Goal: Transaction & Acquisition: Subscribe to service/newsletter

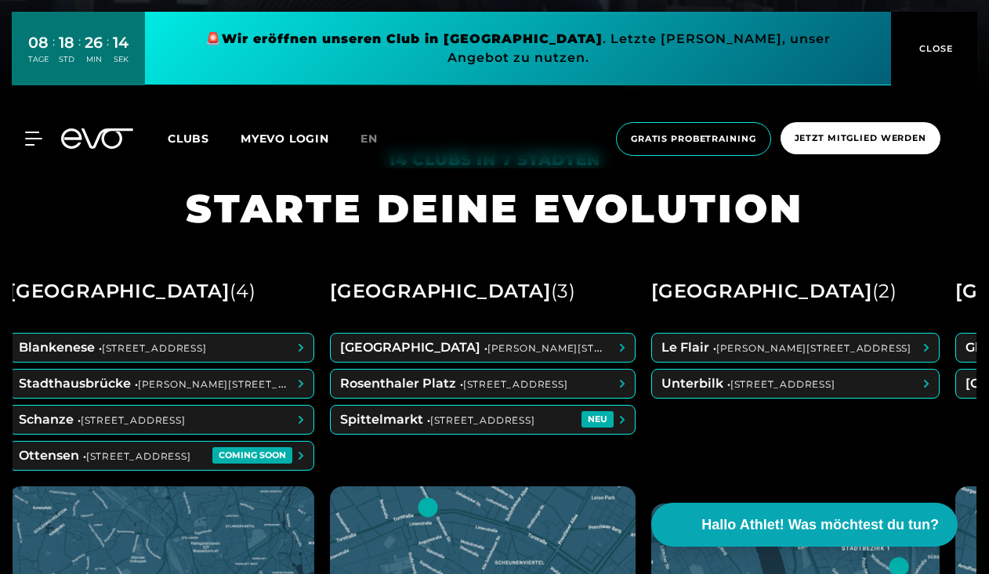
scroll to position [483, 0]
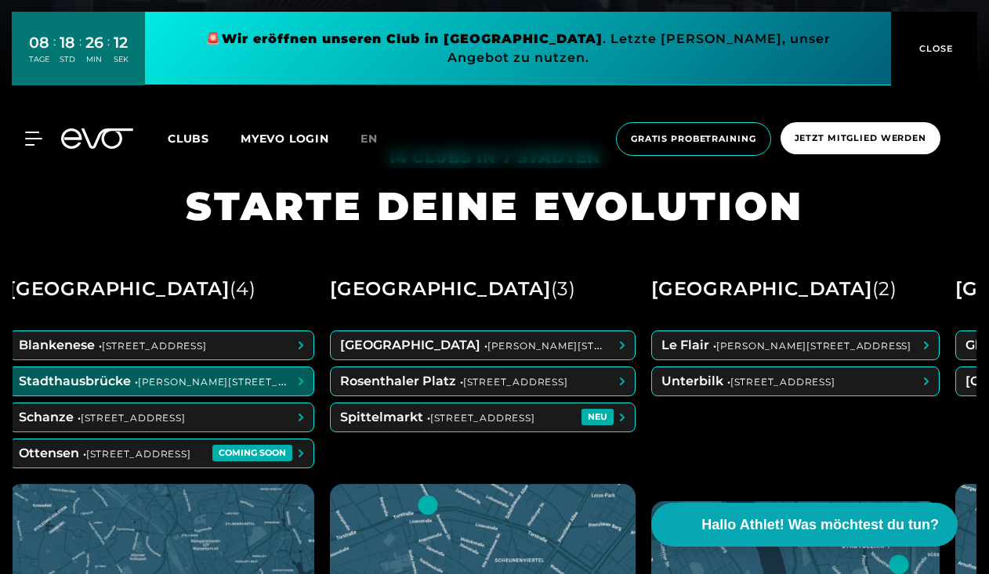
click at [253, 378] on span at bounding box center [161, 381] width 304 height 28
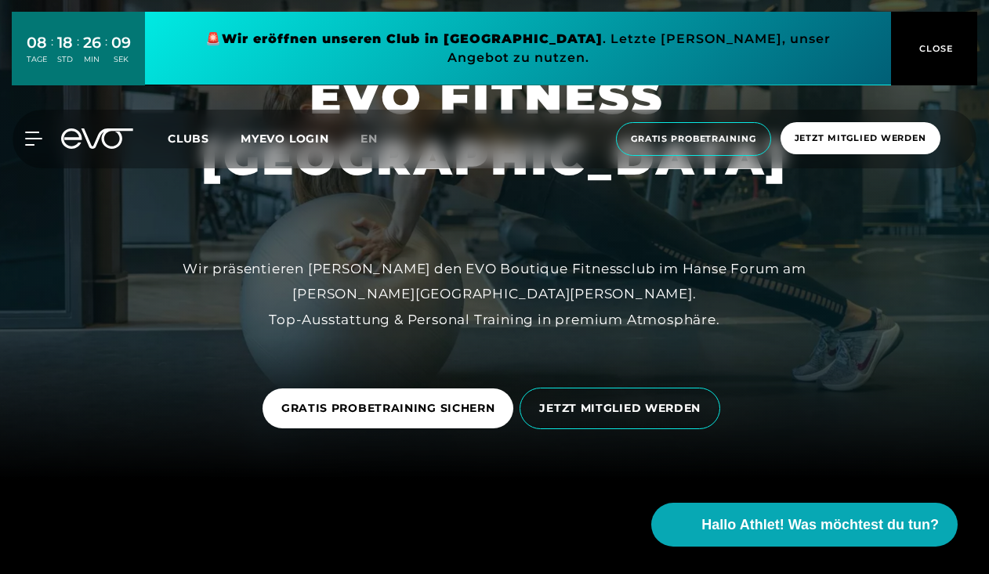
scroll to position [98, 0]
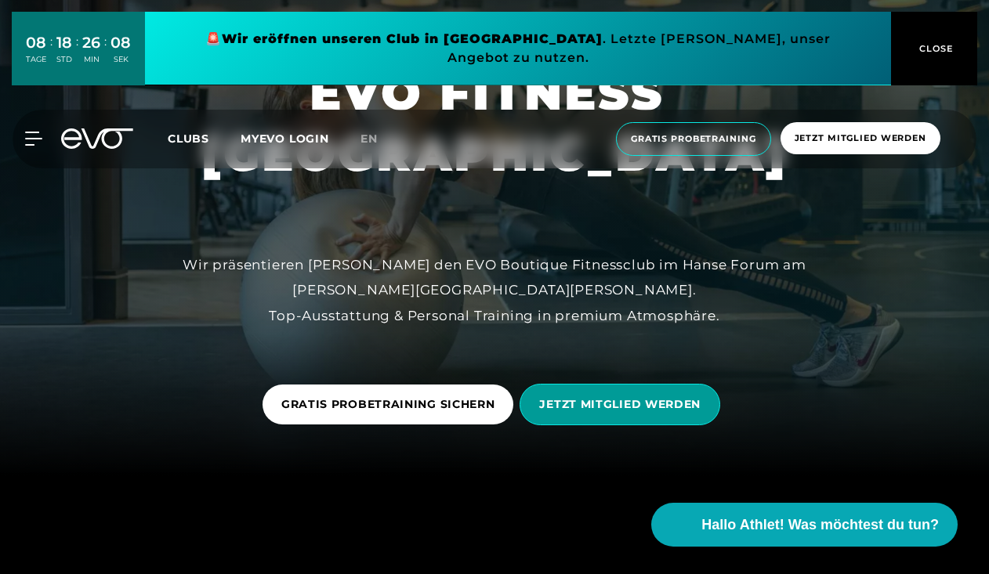
click at [586, 403] on span "JETZT MITGLIED WERDEN" at bounding box center [619, 404] width 161 height 16
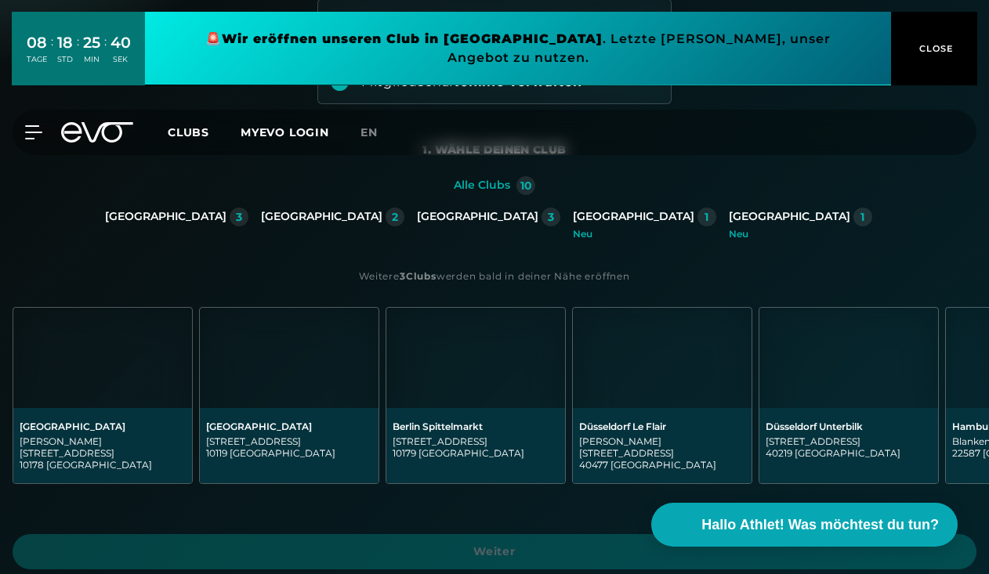
scroll to position [227, 0]
click at [490, 214] on div "[GEOGRAPHIC_DATA]" at bounding box center [477, 216] width 121 height 14
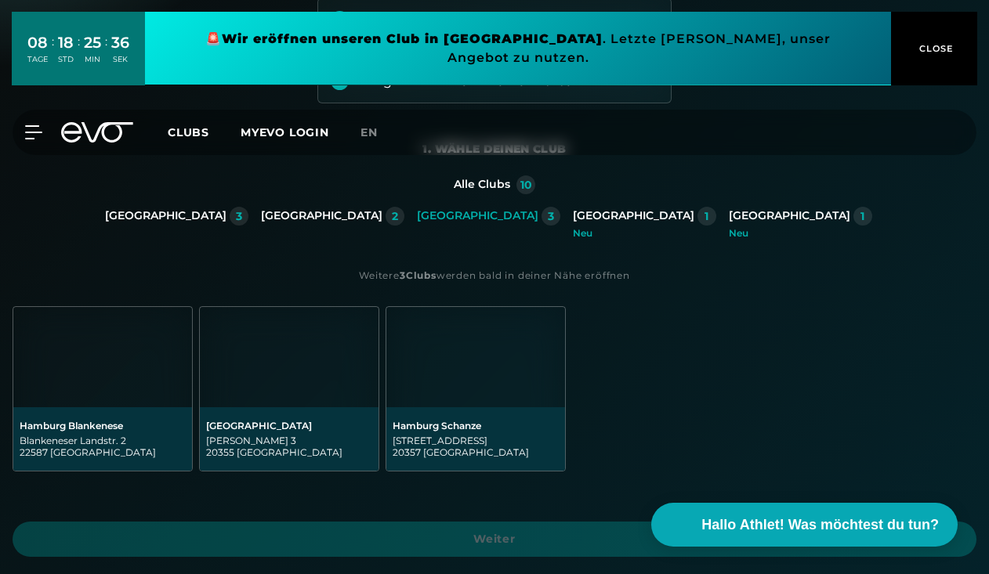
click at [273, 361] on img at bounding box center [289, 357] width 179 height 100
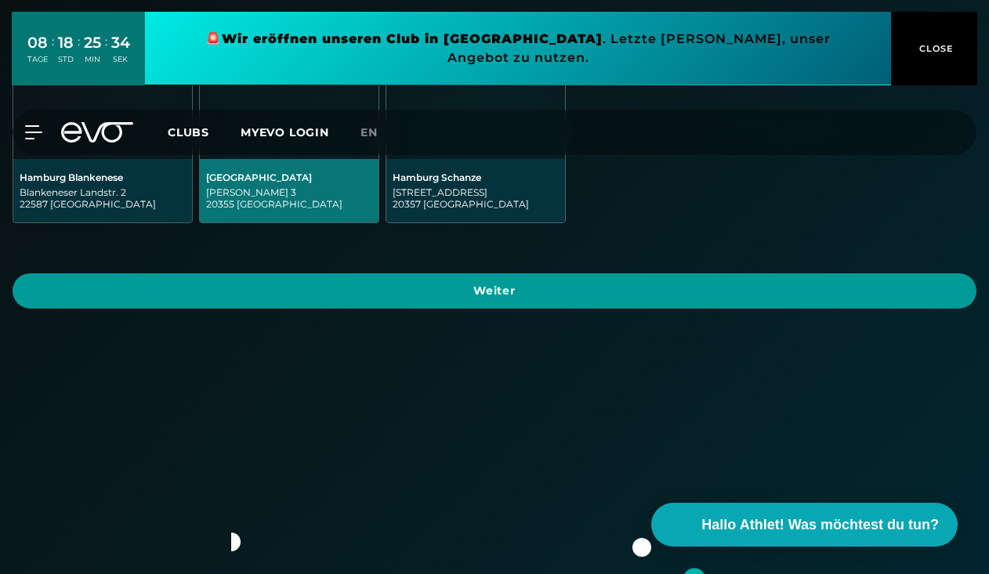
click at [375, 295] on span "Weiter" at bounding box center [494, 291] width 926 height 16
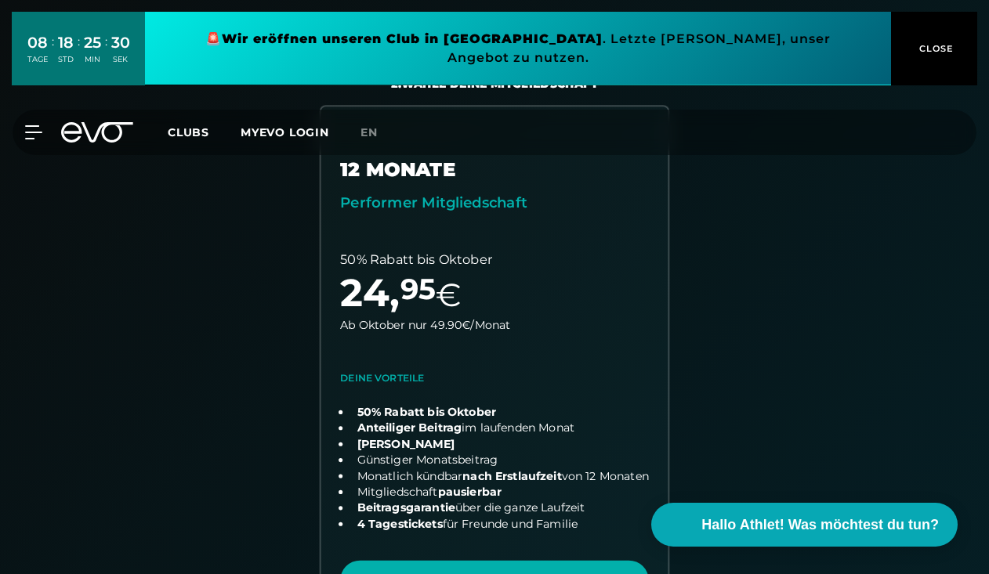
scroll to position [289, 0]
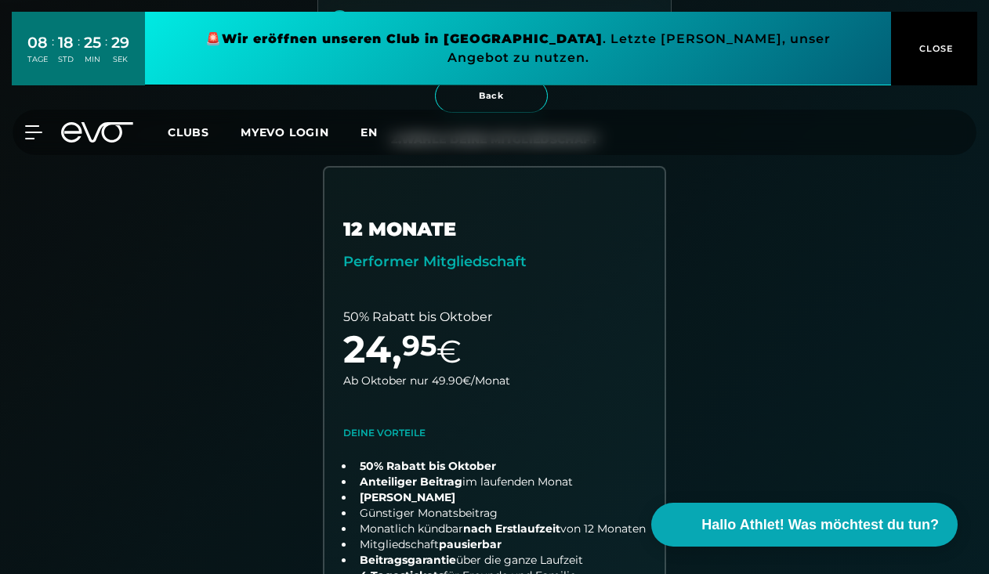
click at [367, 125] on span "en" at bounding box center [368, 132] width 17 height 14
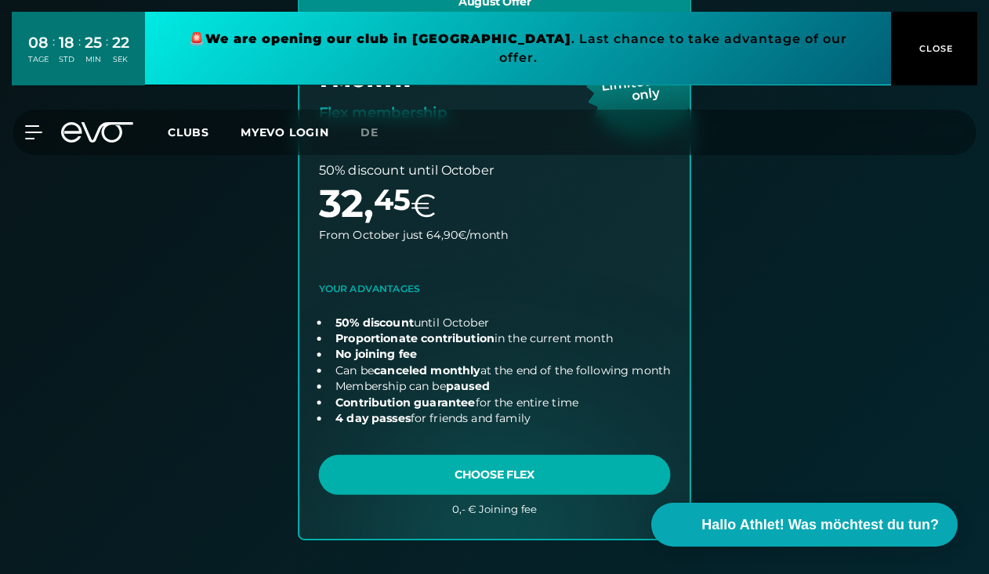
scroll to position [1021, 0]
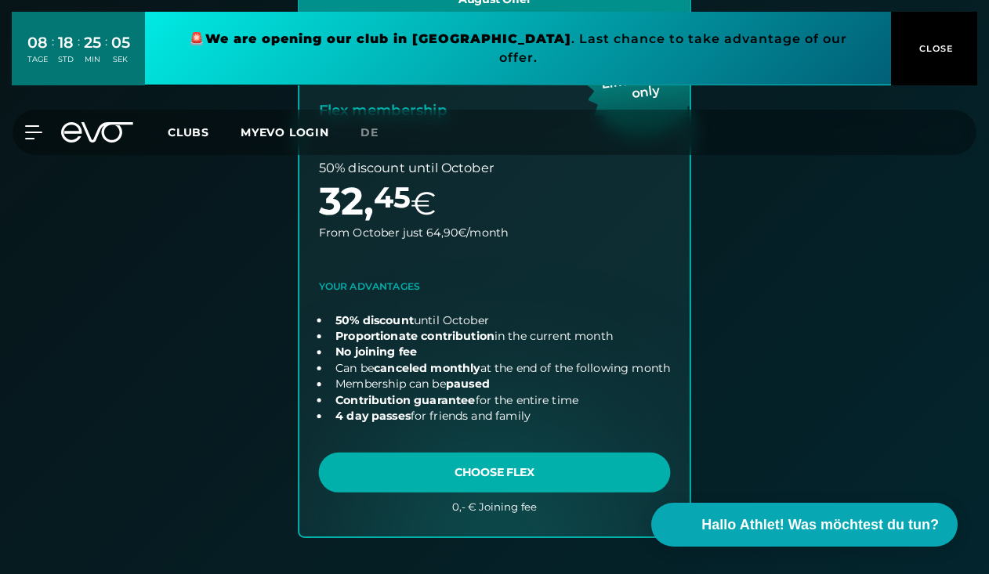
drag, startPoint x: 714, startPoint y: 366, endPoint x: 552, endPoint y: 366, distance: 163.0
click at [552, 366] on div "12 MONTHS Performer membership Limited time only 50% discount until Ocotber 24 …" at bounding box center [494, 2] width 802 height 1136
click at [676, 357] on link "choose plan" at bounding box center [494, 259] width 390 height 554
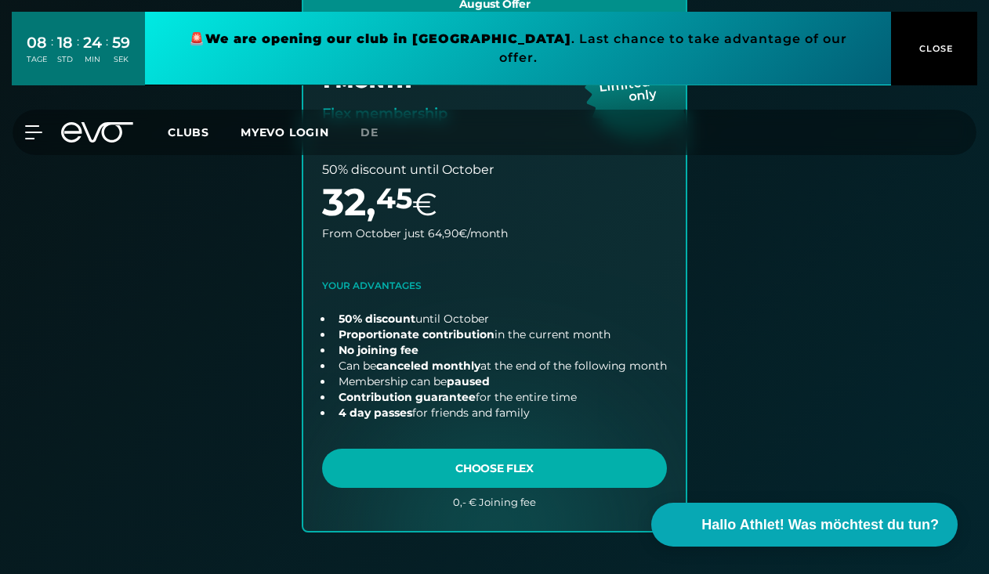
click at [259, 331] on div "12 MONTHS Performer membership Limited time only 50% discount until Ocotber 24 …" at bounding box center [494, 2] width 802 height 1136
